Goal: Information Seeking & Learning: Check status

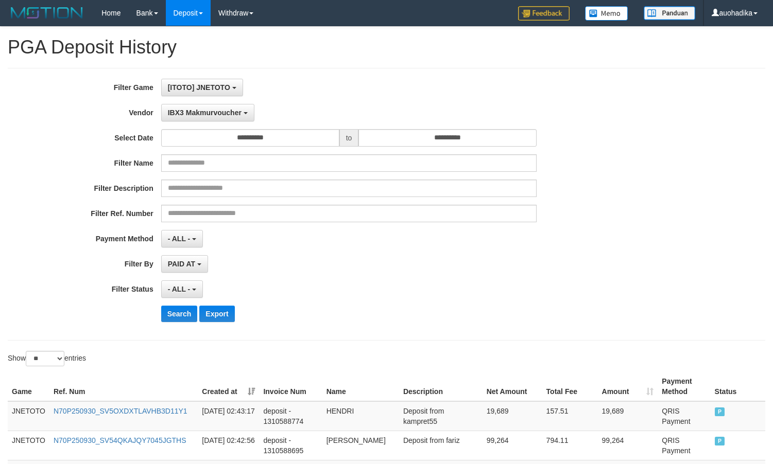
select select "**********"
select select "**"
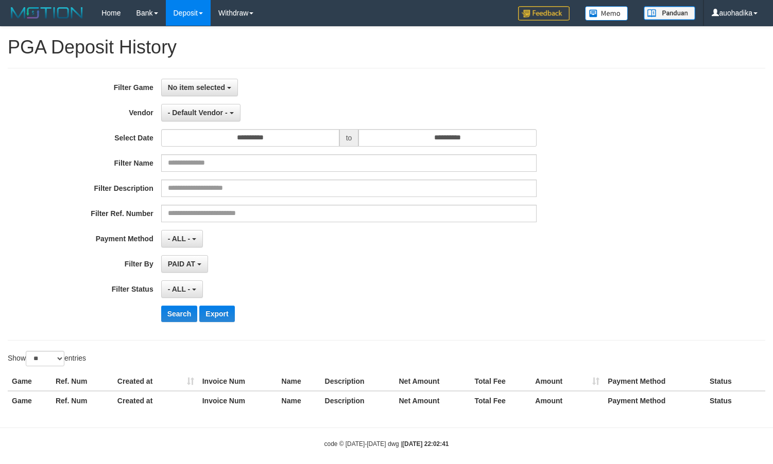
select select
select select "**"
click at [210, 88] on span "No item selected" at bounding box center [196, 87] width 57 height 8
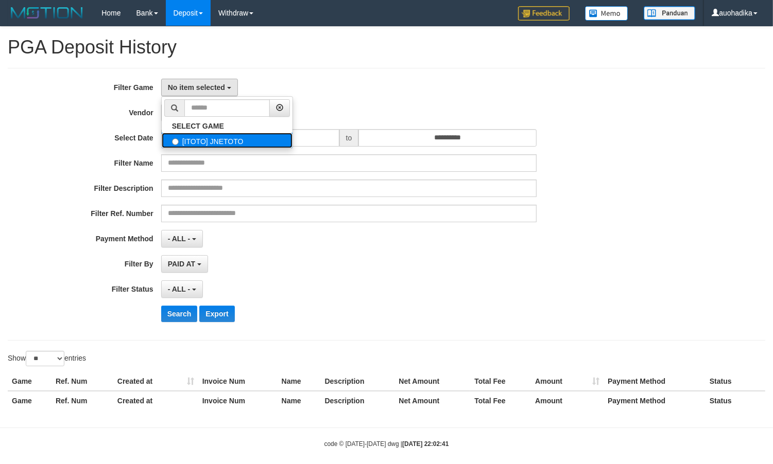
click at [189, 137] on label "[ITOTO] JNETOTO" at bounding box center [227, 140] width 131 height 15
select select "***"
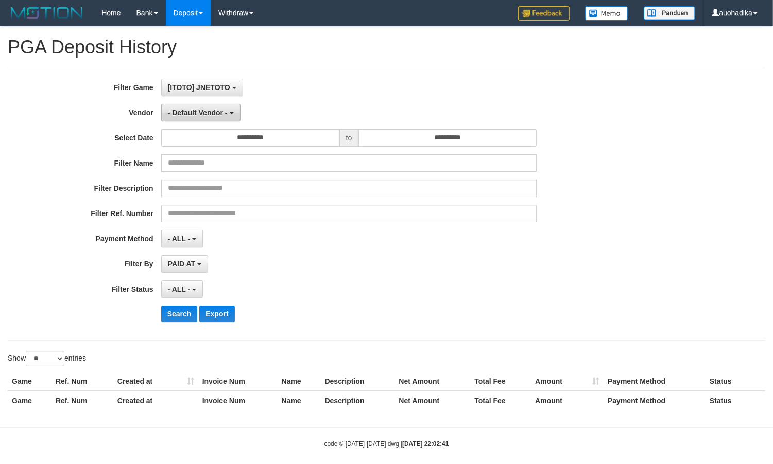
click at [202, 115] on span "- Default Vendor -" at bounding box center [198, 113] width 60 height 8
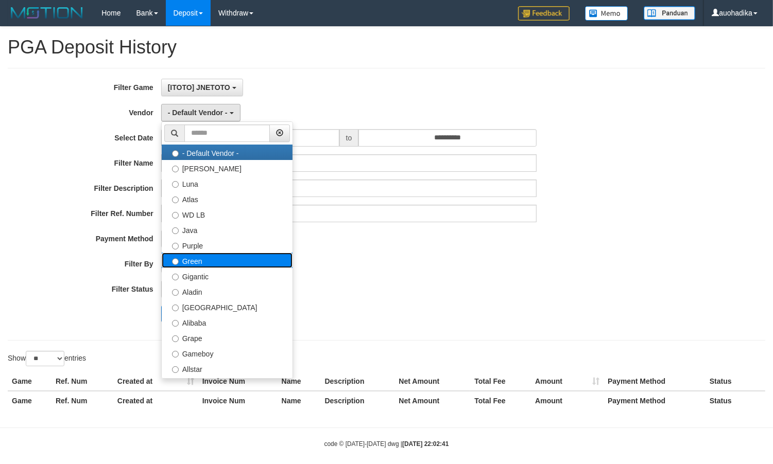
click at [205, 260] on label "Green" at bounding box center [227, 260] width 131 height 15
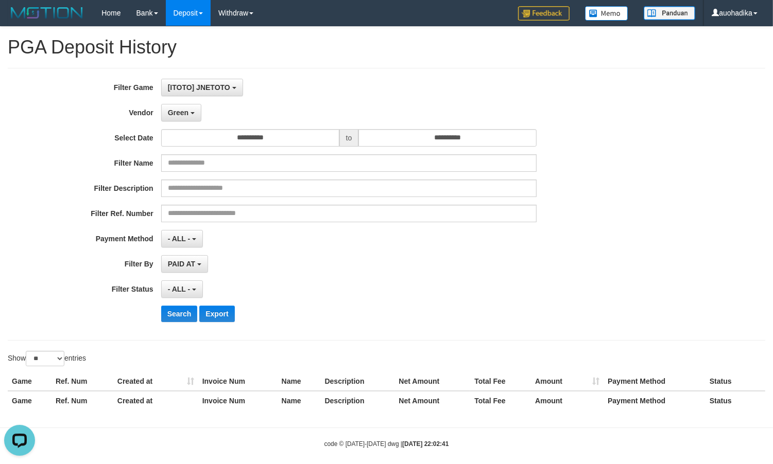
scroll to position [0, 0]
click at [188, 315] on button "Search" at bounding box center [179, 314] width 37 height 16
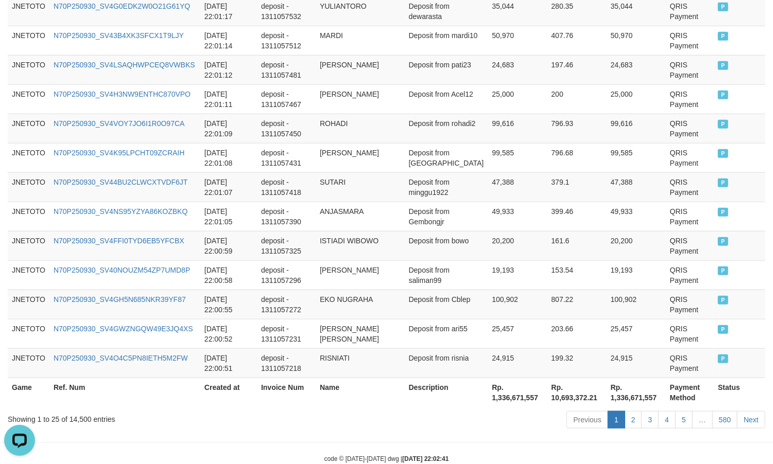
scroll to position [787, 0]
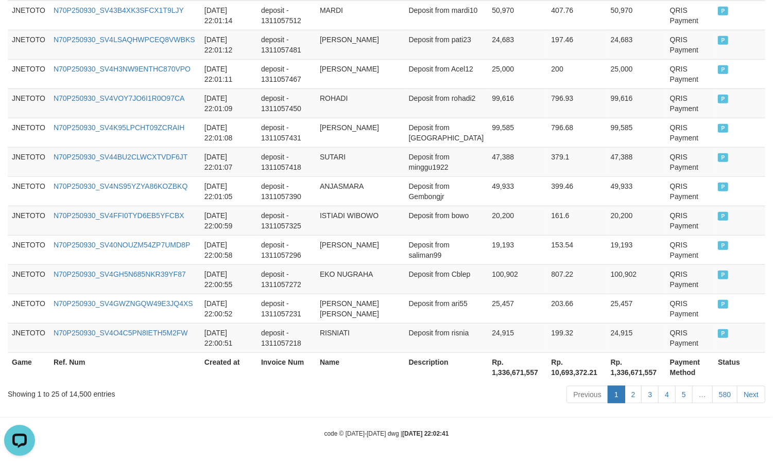
click at [82, 393] on div "Showing 1 to 25 of 14,500 entries" at bounding box center [161, 392] width 306 height 14
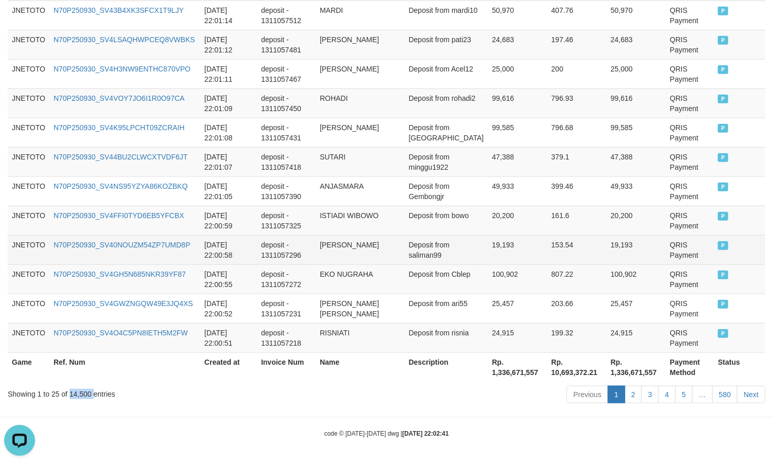
copy div "14,500"
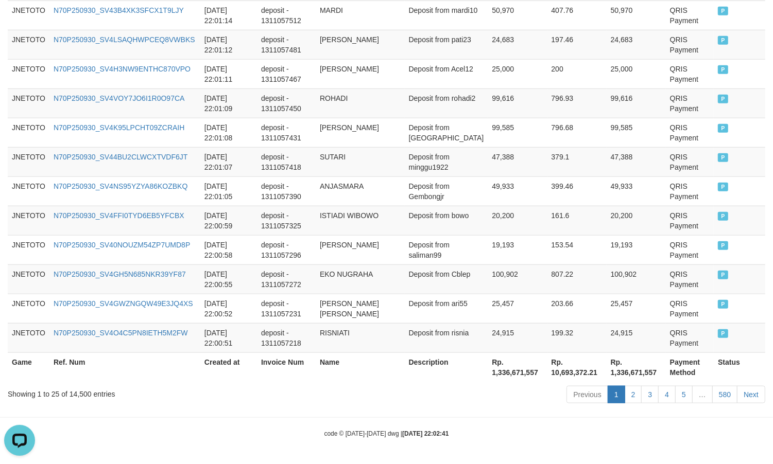
click at [475, 402] on div "Previous 1 2 3 4 5 … 580 Next" at bounding box center [546, 396] width 435 height 22
click at [494, 370] on th "Rp. 1,336,671,557" at bounding box center [516, 367] width 59 height 29
copy th "1,336,671,557"
click at [449, 399] on div "Previous 1 2 3 4 5 … 580 Next" at bounding box center [546, 396] width 435 height 22
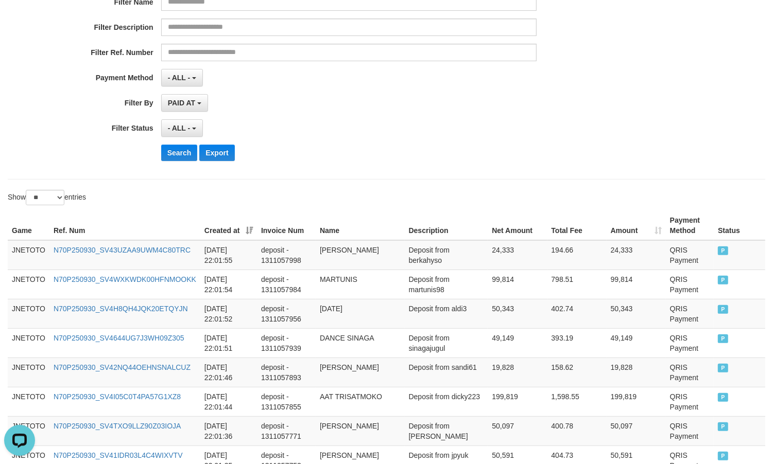
scroll to position [0, 0]
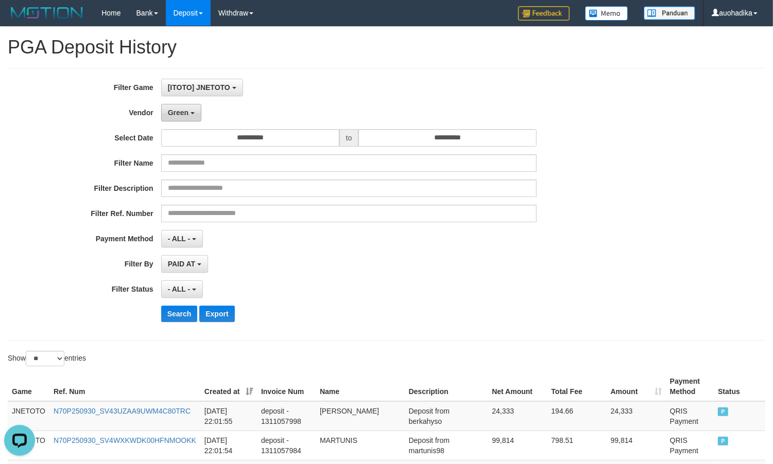
click at [181, 121] on button "Green" at bounding box center [181, 113] width 40 height 18
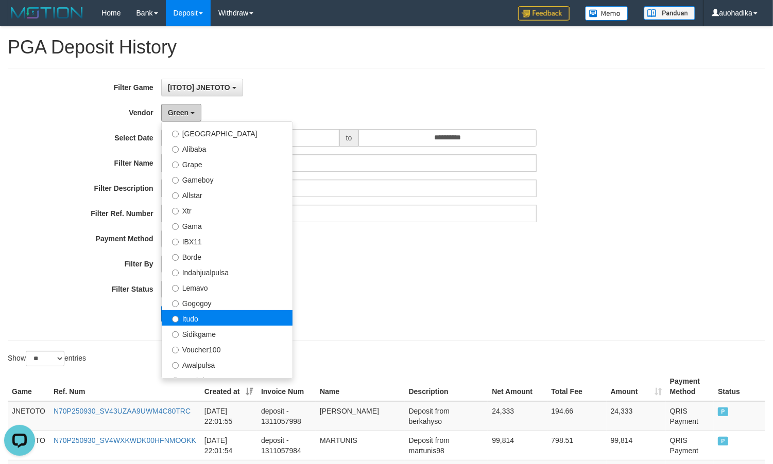
scroll to position [171, 0]
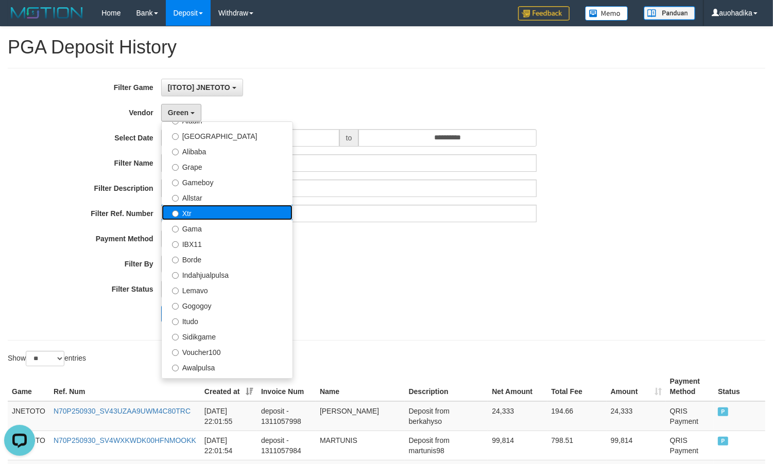
click at [204, 212] on label "Xtr" at bounding box center [227, 212] width 131 height 15
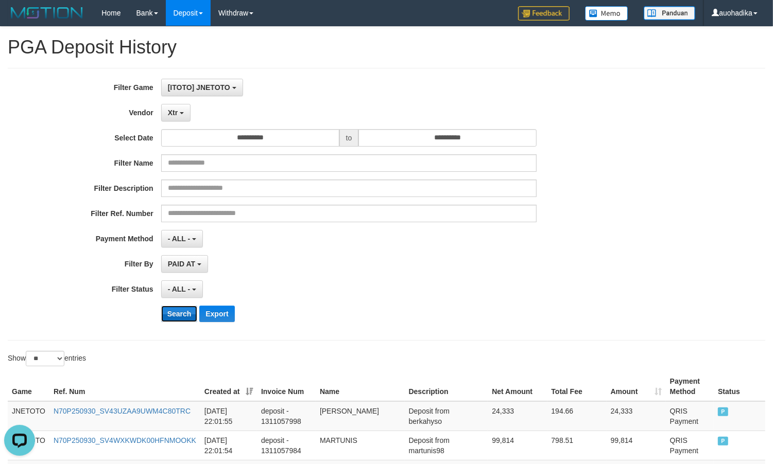
click at [185, 312] on button "Search" at bounding box center [179, 314] width 37 height 16
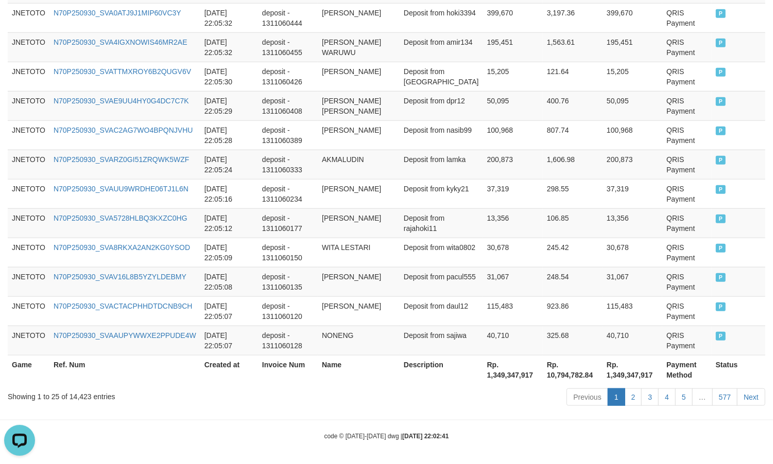
scroll to position [787, 0]
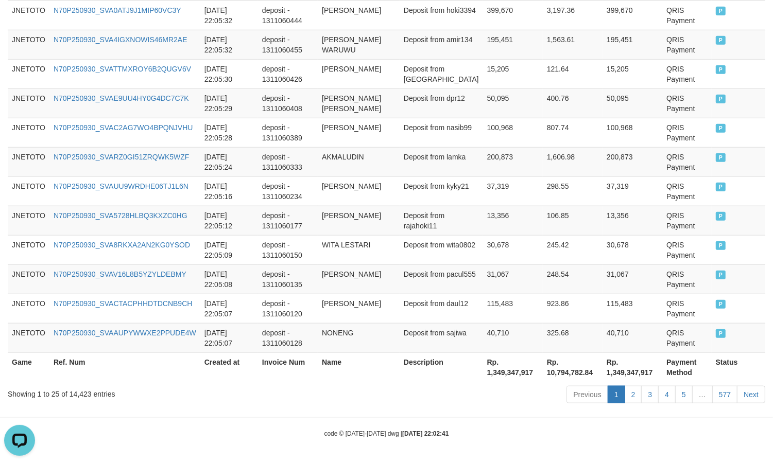
click at [85, 391] on div "Showing 1 to 25 of 14,423 entries" at bounding box center [161, 392] width 306 height 14
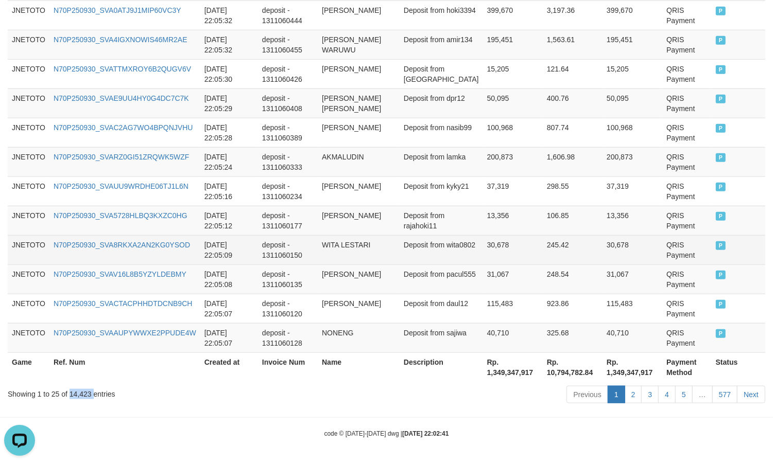
copy div "14,423"
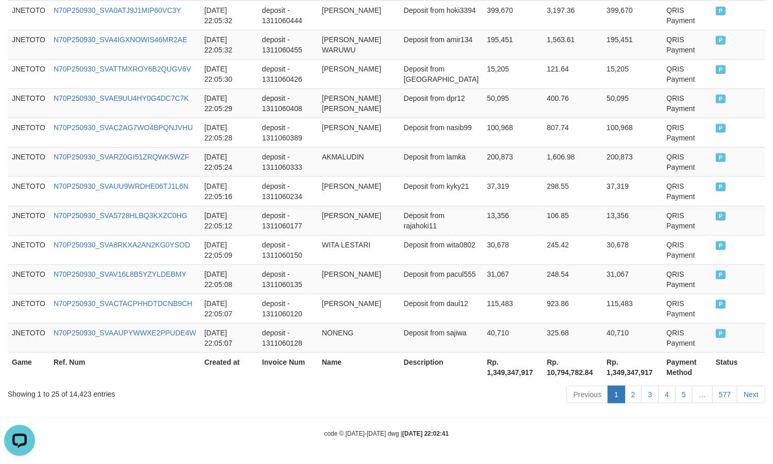
click at [425, 390] on div "Previous 1 2 3 4 5 … 577 Next" at bounding box center [546, 396] width 435 height 22
click at [502, 366] on th "Rp. 1,349,347,917" at bounding box center [513, 367] width 60 height 29
click at [500, 371] on th "Rp. 1,349,347,917" at bounding box center [513, 367] width 60 height 29
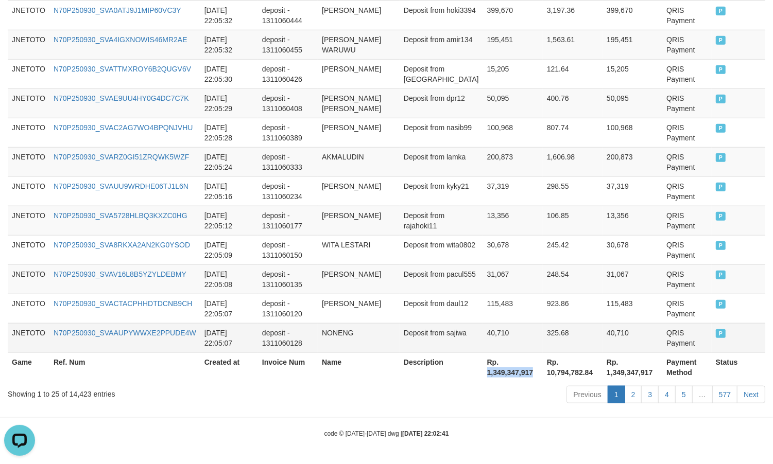
copy th "1,349,347,917"
click at [502, 435] on div "code © [DATE]-[DATE] dwg | [DATE] 22:02:41" at bounding box center [386, 433] width 773 height 10
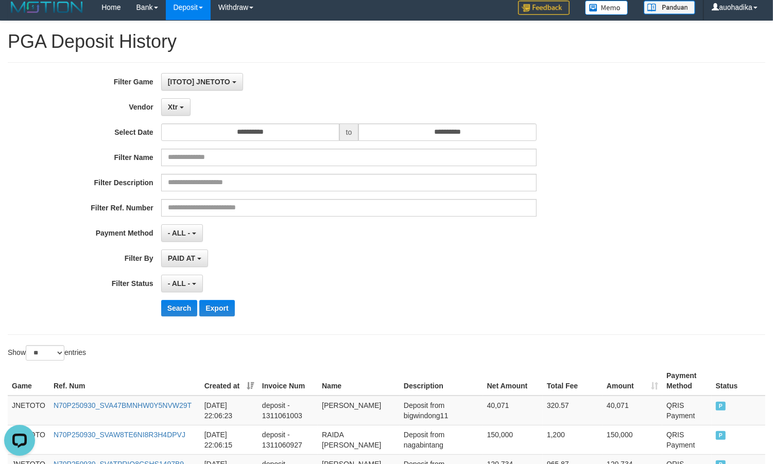
scroll to position [0, 0]
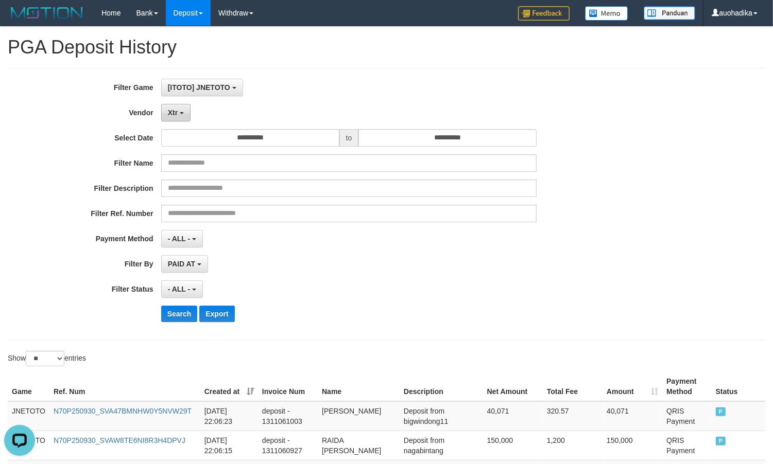
click at [175, 114] on span "Xtr" at bounding box center [173, 113] width 10 height 8
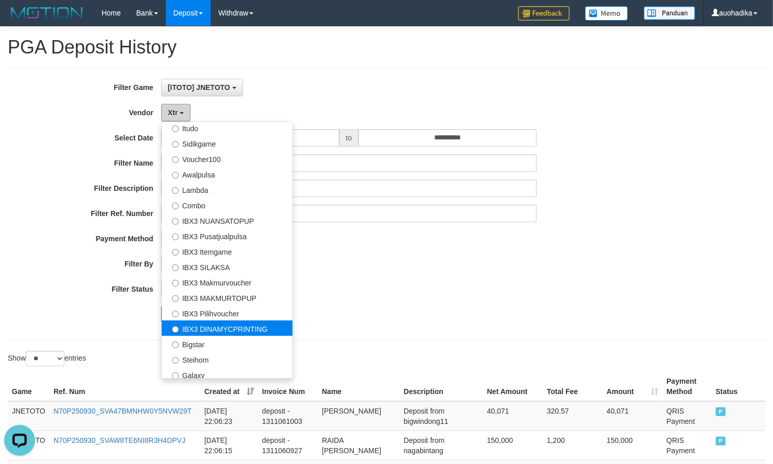
scroll to position [384, 0]
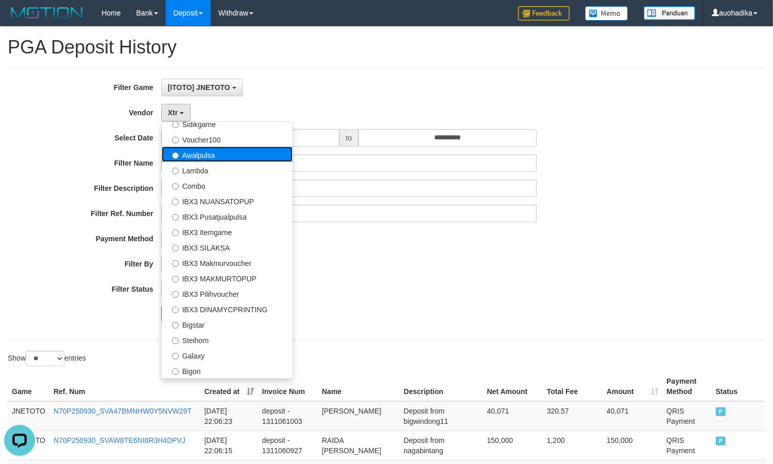
click at [241, 155] on label "Awalpulsa" at bounding box center [227, 154] width 131 height 15
select select "**********"
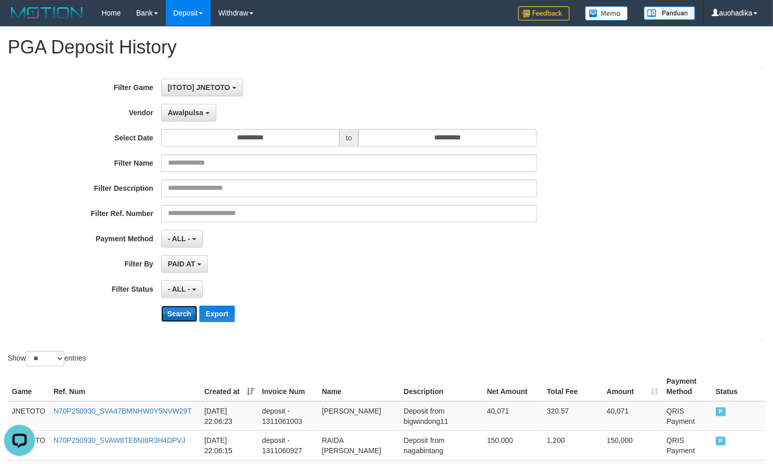
click at [182, 311] on button "Search" at bounding box center [179, 314] width 37 height 16
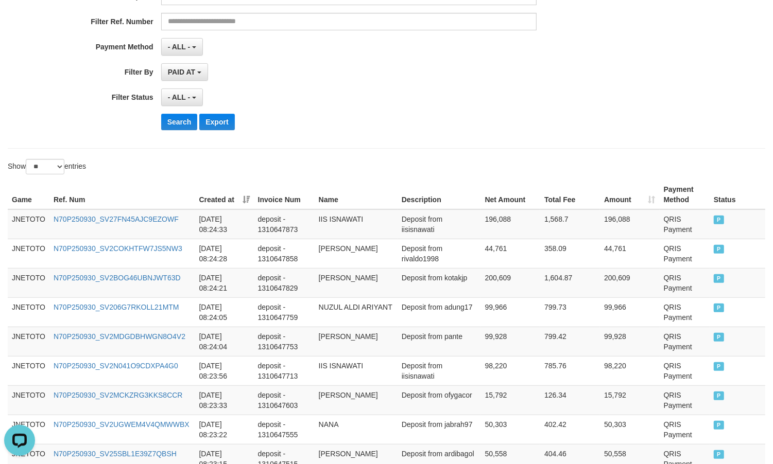
scroll to position [0, 0]
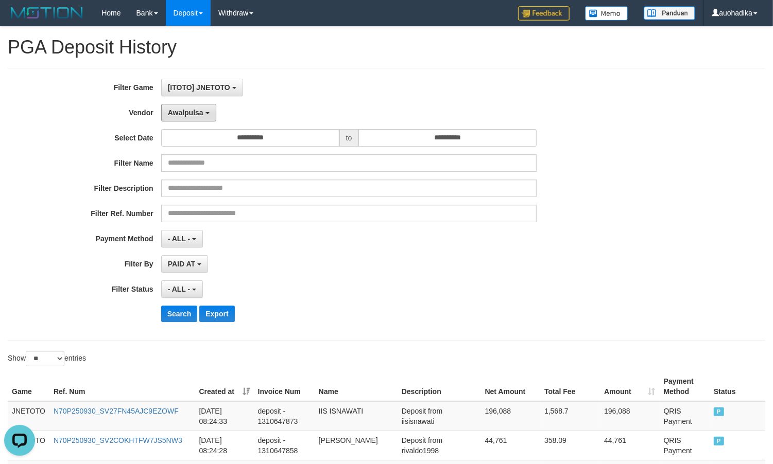
drag, startPoint x: 200, startPoint y: 116, endPoint x: 200, endPoint y: 137, distance: 21.1
click at [200, 116] on span "Awalpulsa" at bounding box center [186, 113] width 36 height 8
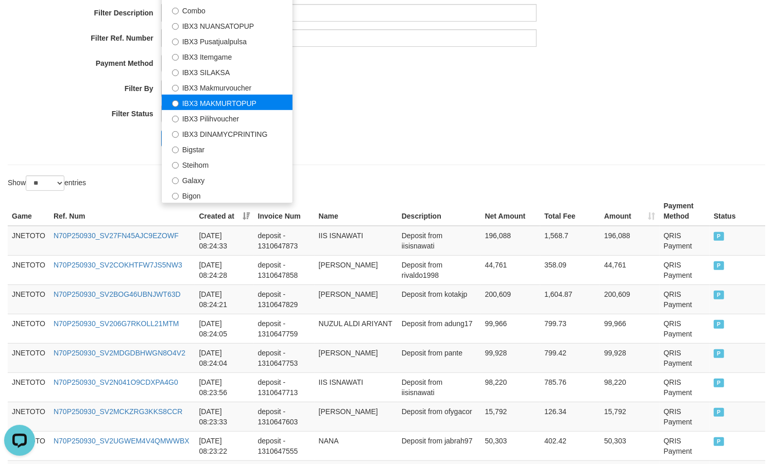
scroll to position [85, 0]
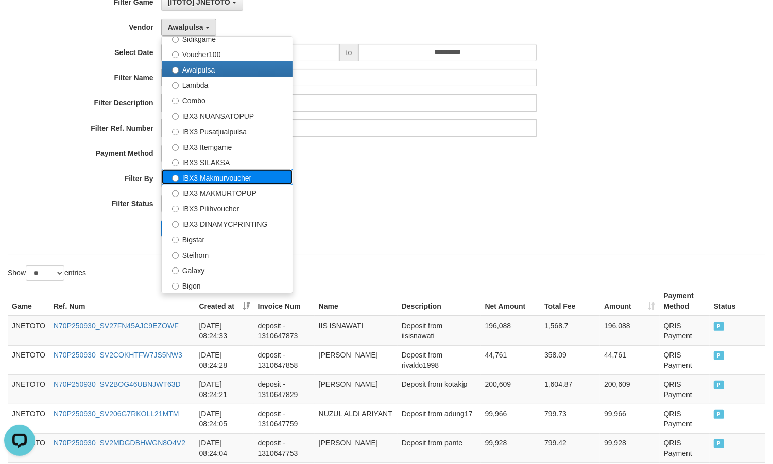
click at [232, 181] on label "IBX3 Makmurvoucher" at bounding box center [227, 176] width 131 height 15
select select "**********"
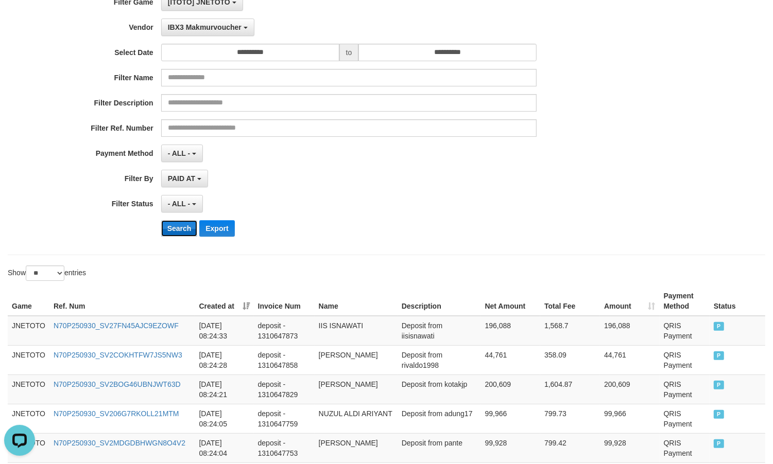
click at [179, 232] on button "Search" at bounding box center [179, 228] width 37 height 16
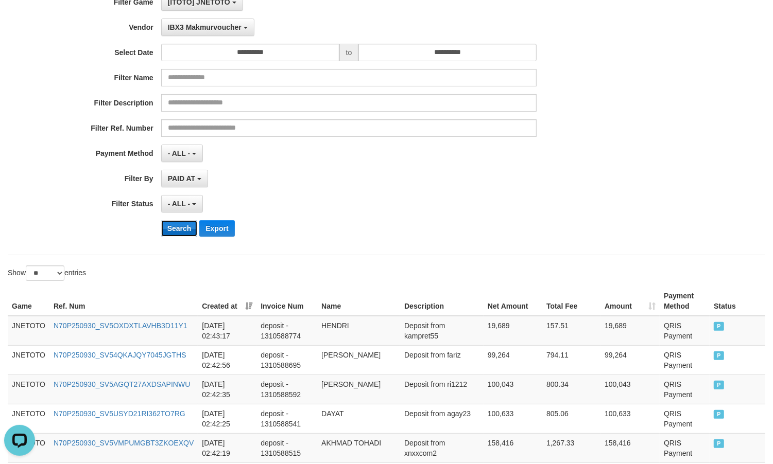
click at [179, 232] on button "Search" at bounding box center [179, 228] width 37 height 16
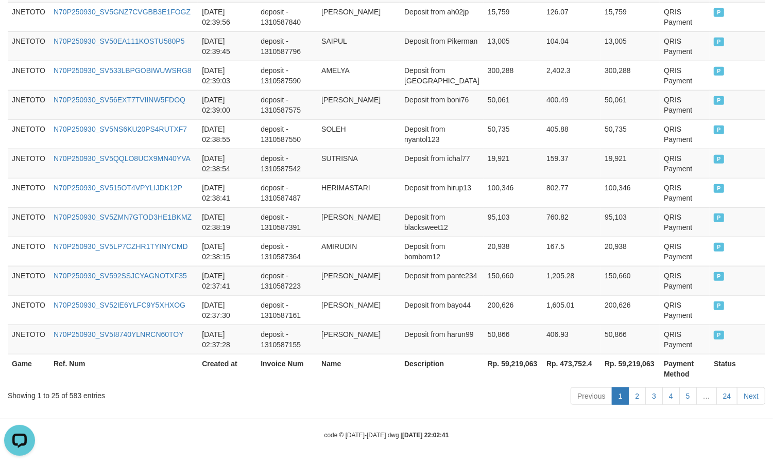
scroll to position [787, 0]
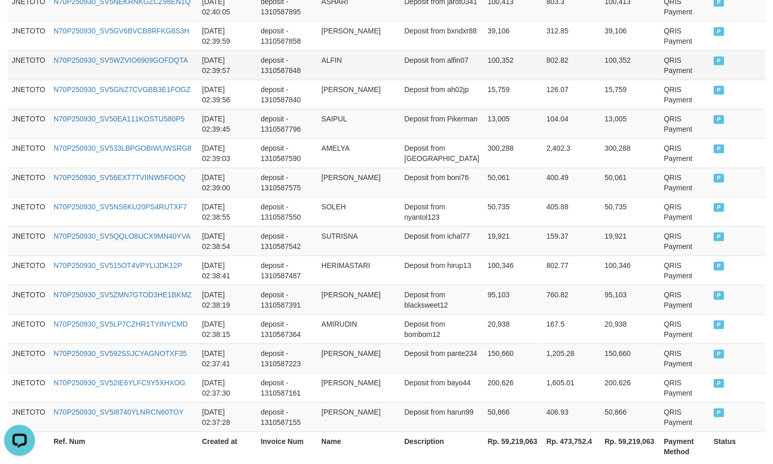
scroll to position [701, 0]
